Goal: Complete application form

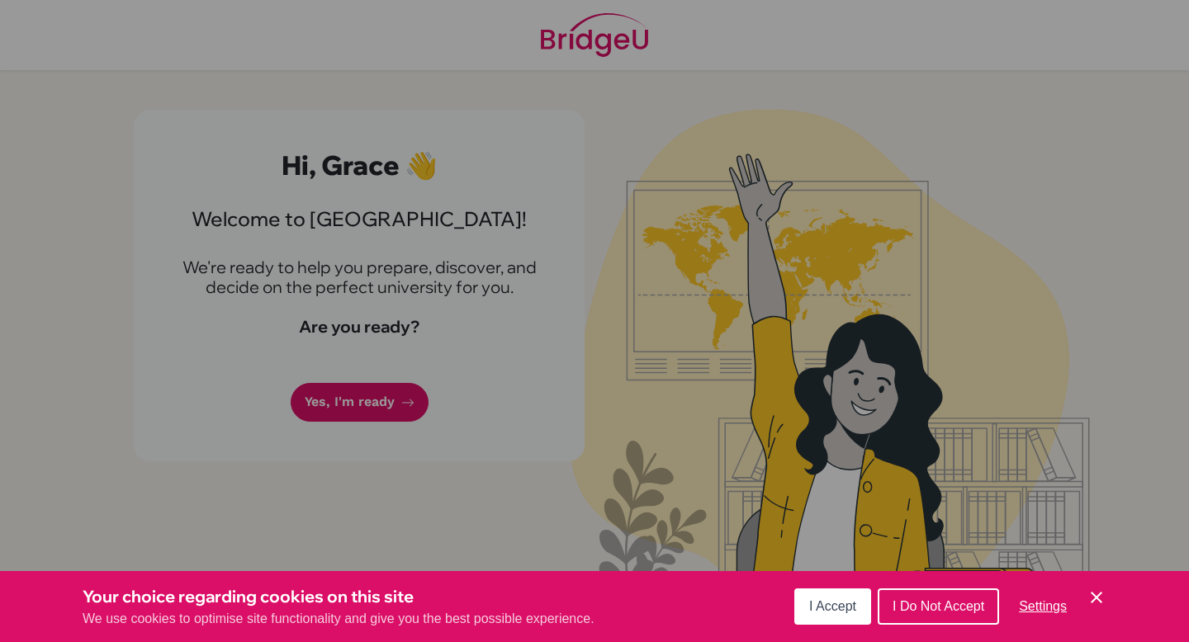
click at [840, 602] on span "I Accept" at bounding box center [832, 606] width 47 height 14
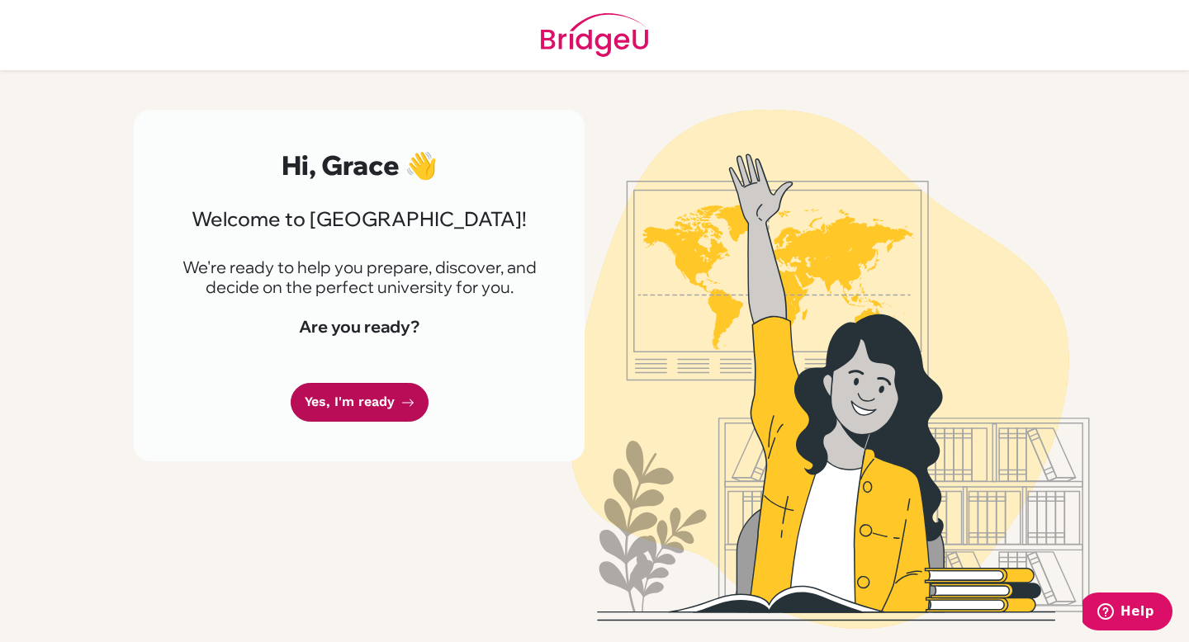
click at [385, 403] on link "Yes, I'm ready" at bounding box center [360, 402] width 138 height 39
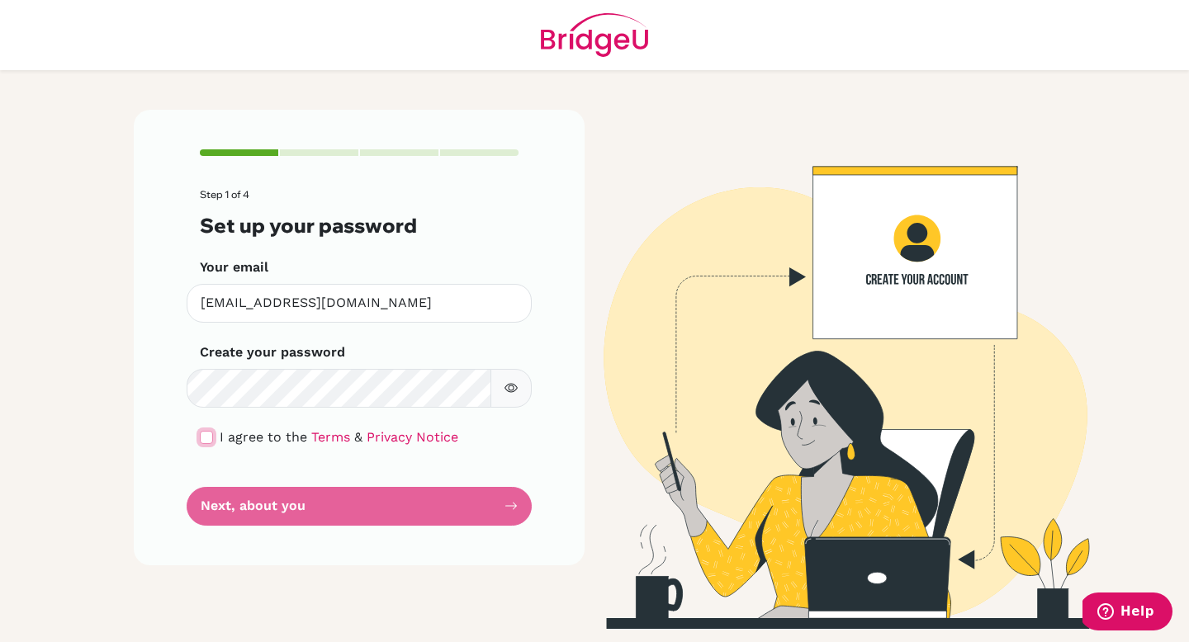
click at [201, 435] on input "checkbox" at bounding box center [206, 437] width 13 height 13
checkbox input "true"
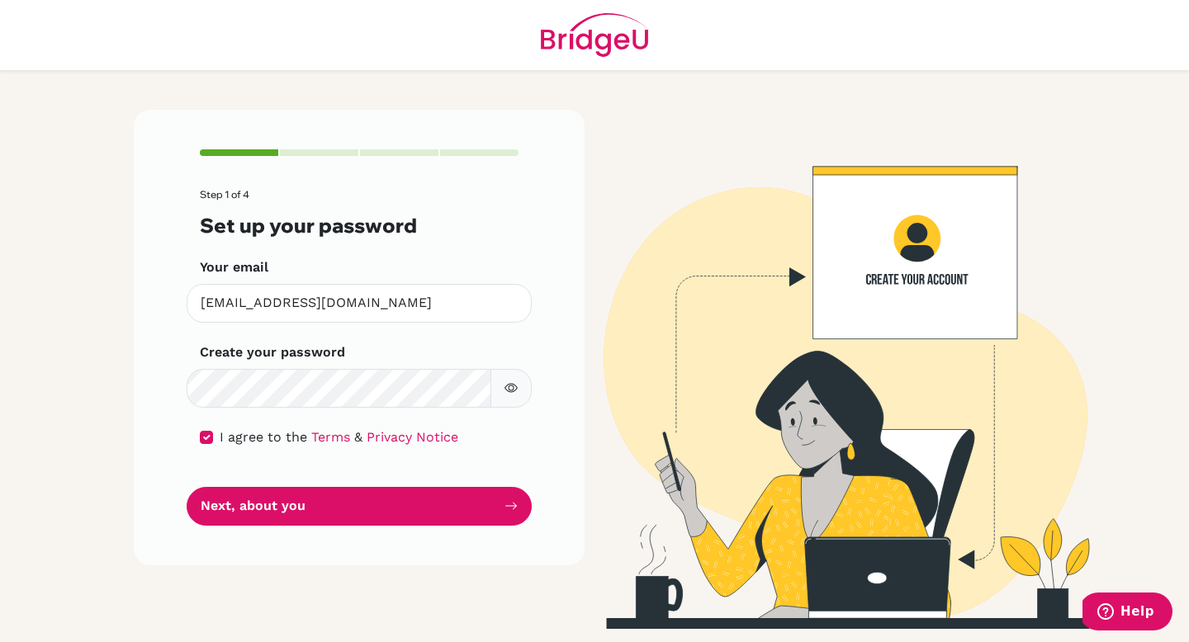
click at [513, 387] on icon "button" at bounding box center [512, 389] width 6 height 6
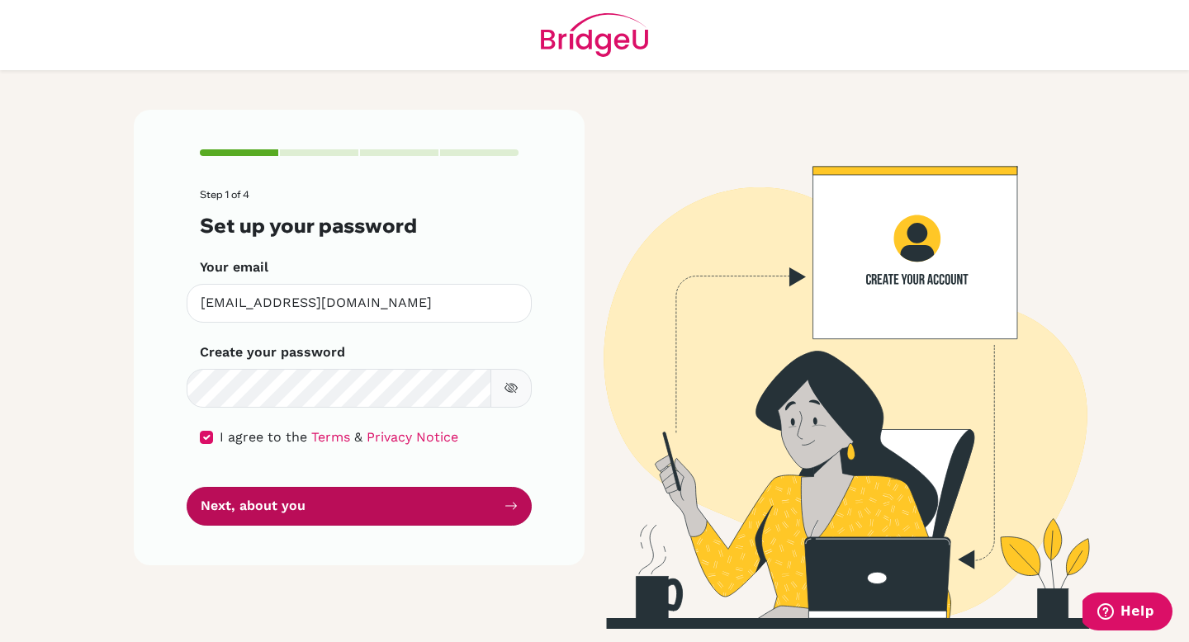
click at [448, 511] on button "Next, about you" at bounding box center [359, 506] width 345 height 39
click at [424, 490] on button "Next, about you" at bounding box center [359, 506] width 345 height 39
